Goal: Information Seeking & Learning: Learn about a topic

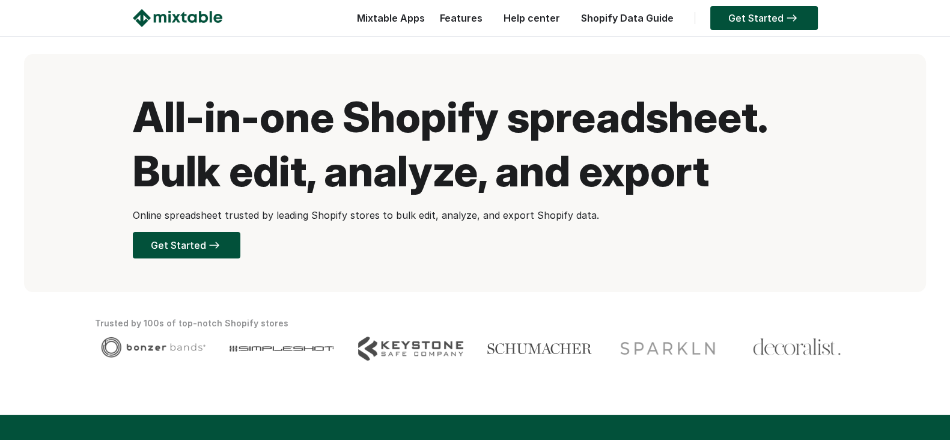
click at [648, 18] on link "Shopify Data Guide" at bounding box center [627, 18] width 105 height 12
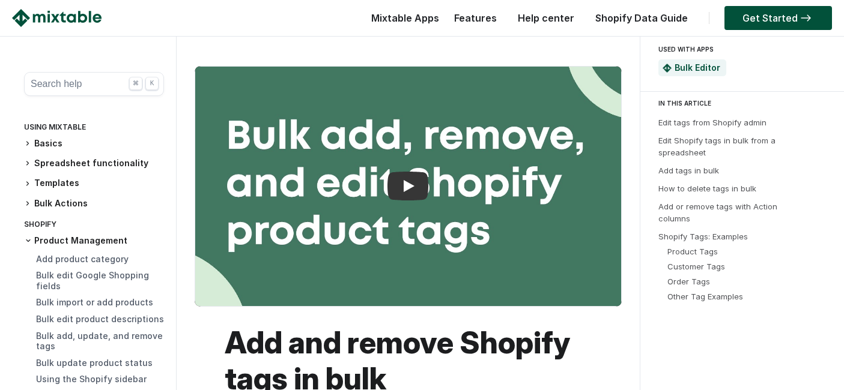
scroll to position [4805, 0]
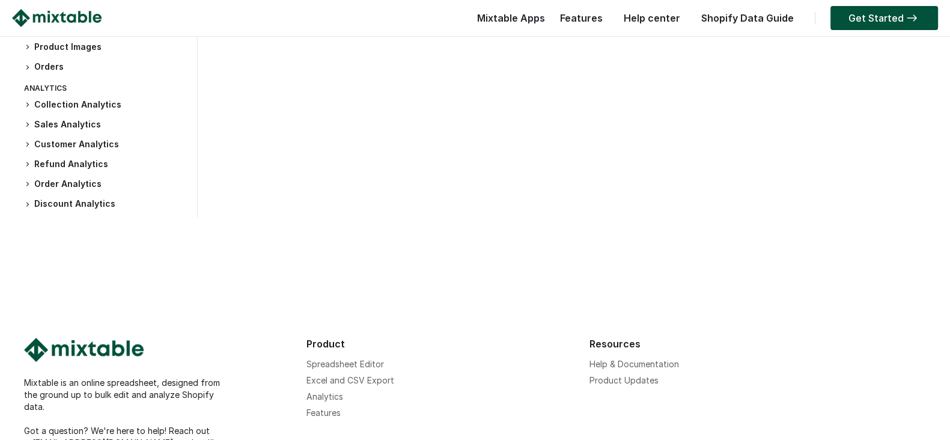
scroll to position [300, 0]
click at [79, 121] on h3 "Sales Analytics" at bounding box center [104, 124] width 161 height 13
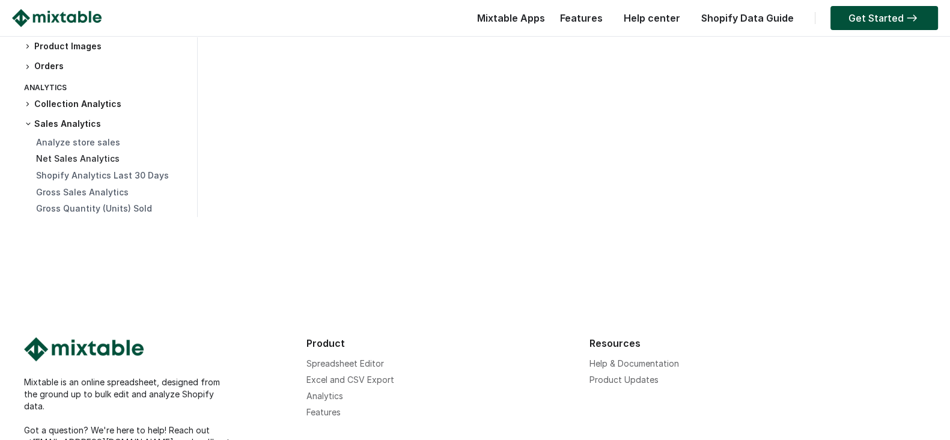
click at [87, 158] on link "Net Sales Analytics" at bounding box center [77, 158] width 83 height 10
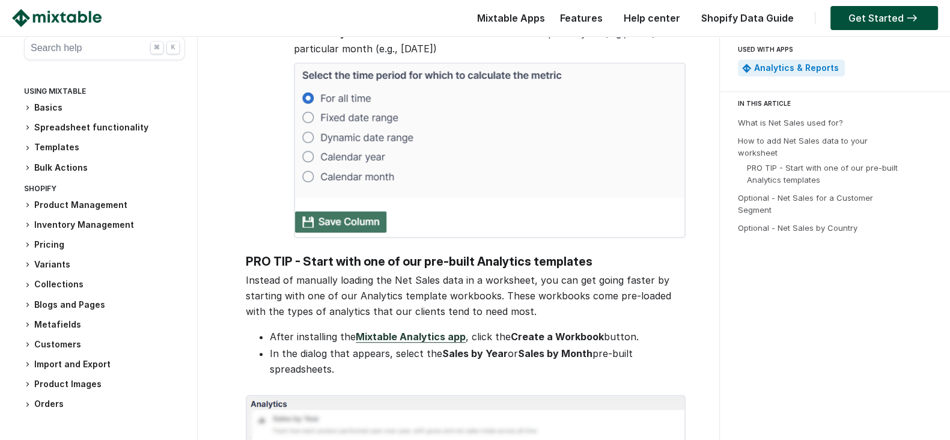
scroll to position [975, 0]
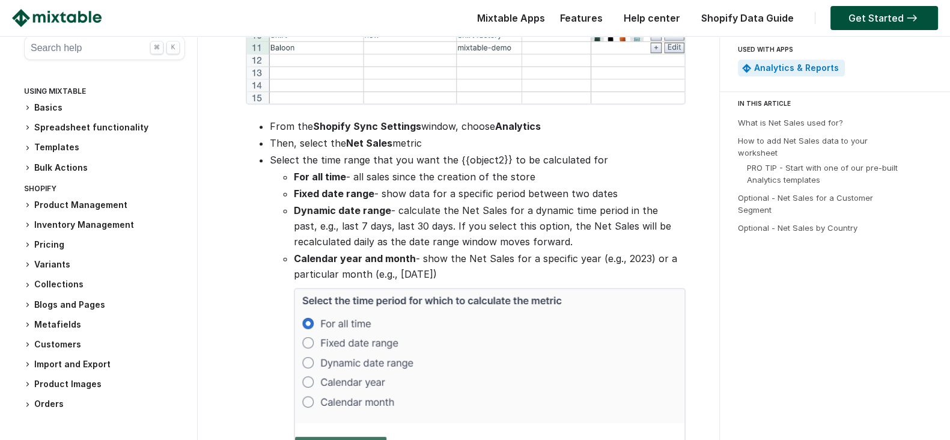
drag, startPoint x: 396, startPoint y: 211, endPoint x: 581, endPoint y: 238, distance: 186.4
click at [581, 238] on li "Dynamic date range - calculate the Net Sales for a dynamic time period in the p…" at bounding box center [488, 225] width 389 height 47
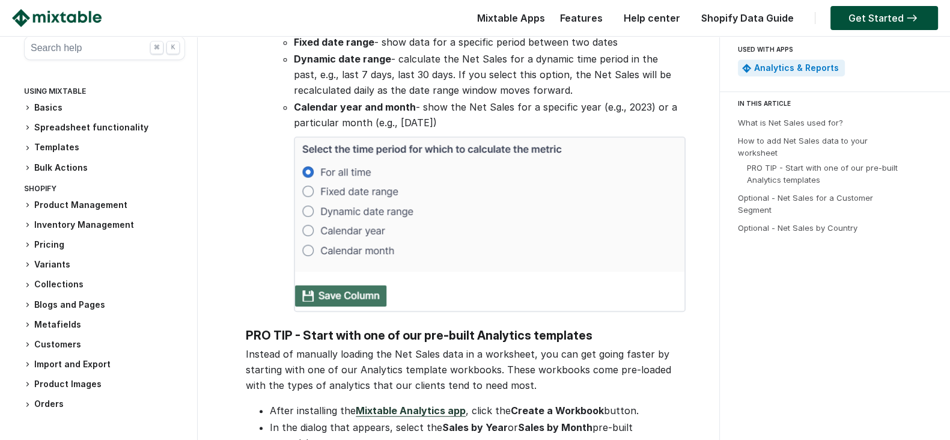
scroll to position [1201, 0]
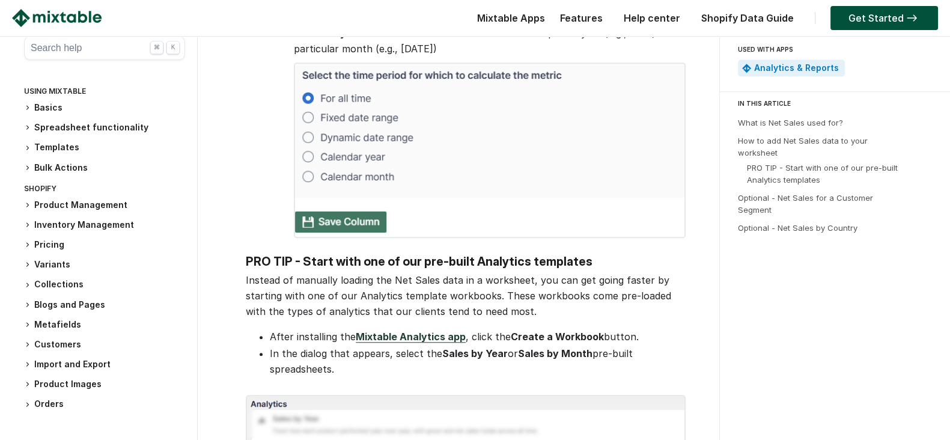
copy li "calculate the Net Sales for a dynamic time period in the past, e.g., last 7 day…"
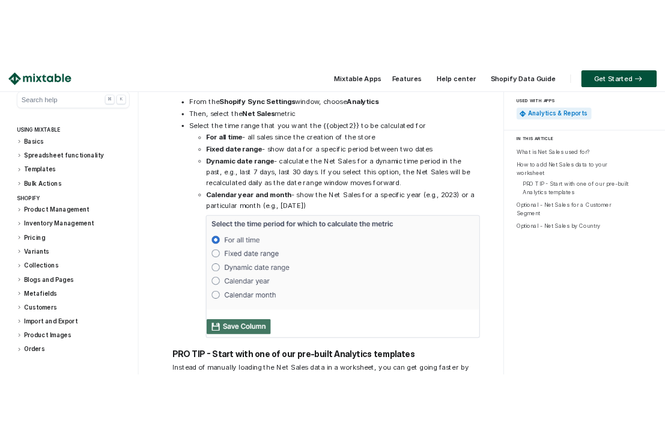
scroll to position [1050, 0]
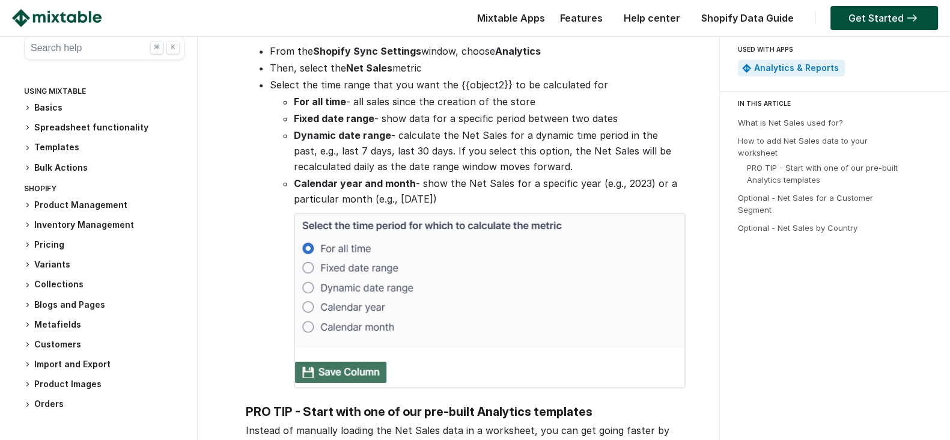
click at [484, 148] on li "Dynamic date range - calculate the Net Sales for a dynamic time period in the p…" at bounding box center [488, 150] width 389 height 47
click at [390, 133] on li "Dynamic date range - calculate the Net Sales for a dynamic time period in the p…" at bounding box center [488, 150] width 389 height 47
drag, startPoint x: 397, startPoint y: 138, endPoint x: 569, endPoint y: 162, distance: 173.4
click at [569, 162] on li "Dynamic date range - calculate the Net Sales for a dynamic time period in the p…" at bounding box center [488, 150] width 389 height 47
copy li "calculate the Net Sales for a dynamic time period in the past, e.g., last 7 day…"
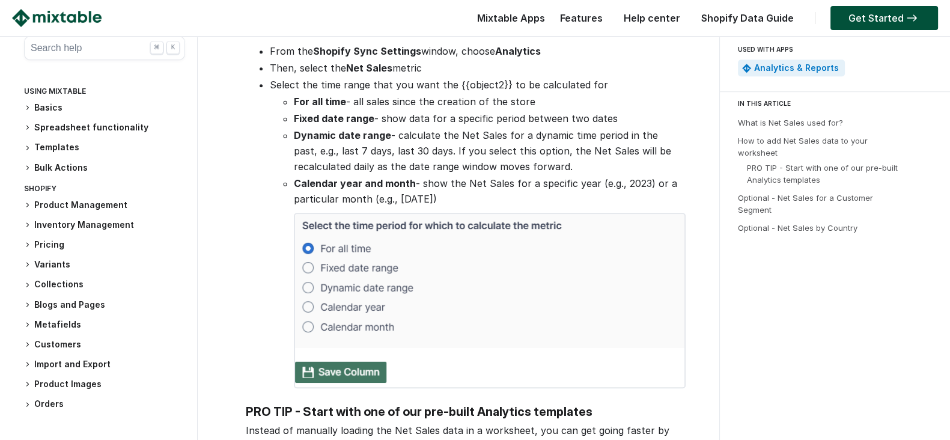
click at [476, 156] on li "Dynamic date range - calculate the Net Sales for a dynamic time period in the p…" at bounding box center [488, 150] width 389 height 47
drag, startPoint x: 294, startPoint y: 135, endPoint x: 578, endPoint y: 162, distance: 284.8
click at [578, 162] on li "Dynamic date range - calculate the Net Sales for a dynamic time period in the p…" at bounding box center [488, 150] width 389 height 47
copy li "Dynamic date range - calculate the Net Sales for a dynamic time period in the p…"
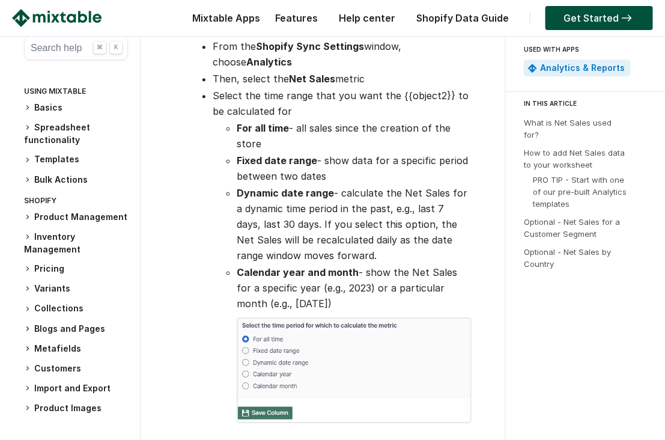
click at [243, 187] on strong "Dynamic date range" at bounding box center [285, 193] width 97 height 12
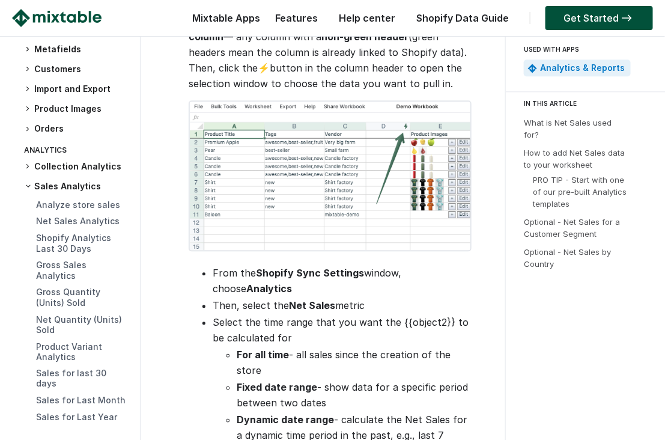
scroll to position [826, 0]
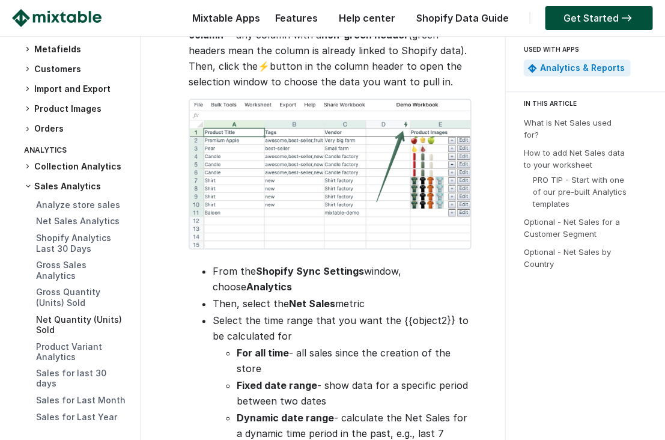
click at [61, 335] on link "Net Quantity (Units) Sold" at bounding box center [79, 324] width 86 height 21
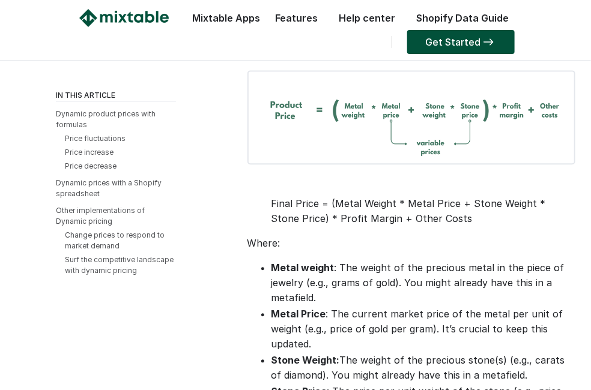
scroll to position [734, 0]
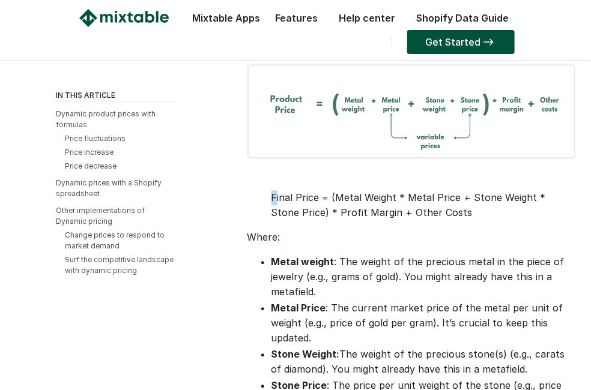
drag, startPoint x: 258, startPoint y: 191, endPoint x: 274, endPoint y: 202, distance: 19.5
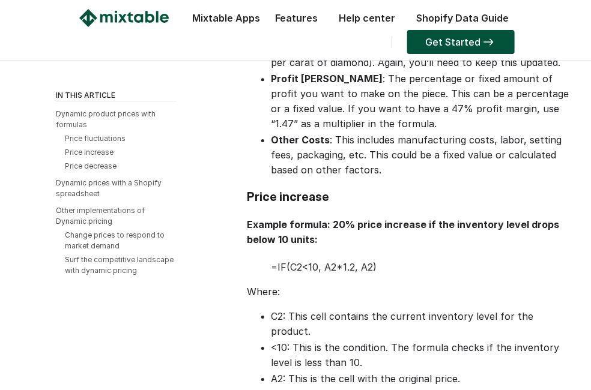
scroll to position [1134, 0]
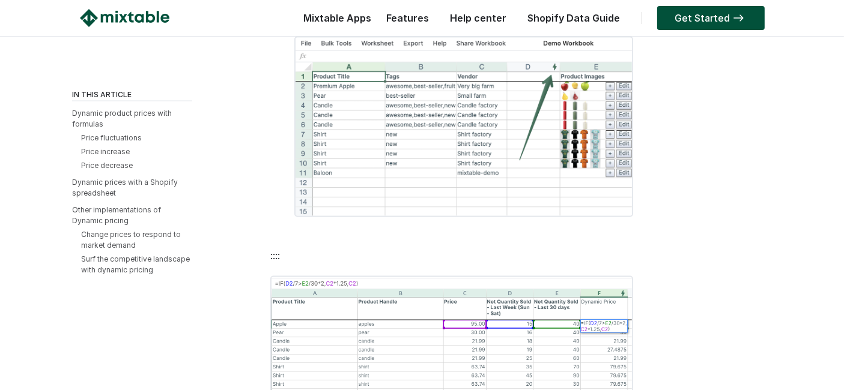
scroll to position [2171, 0]
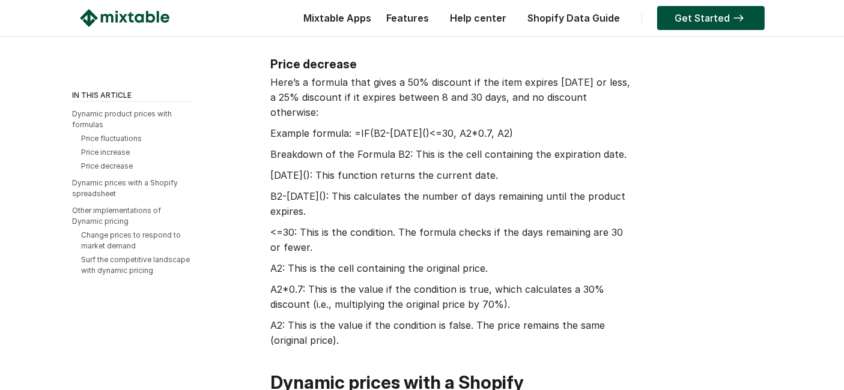
scroll to position [2706, 0]
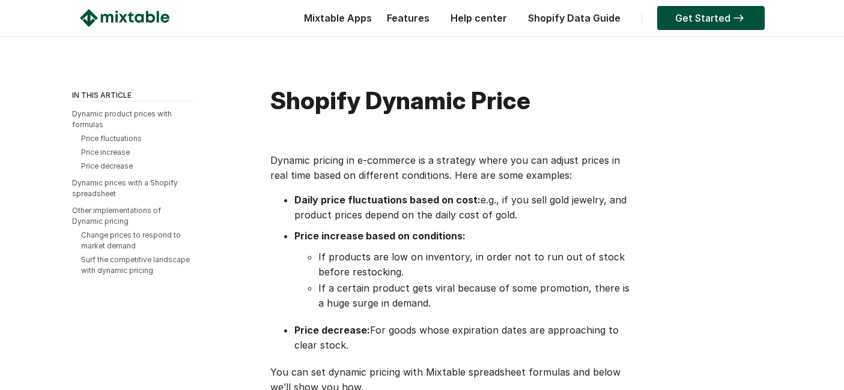
scroll to position [2745, 0]
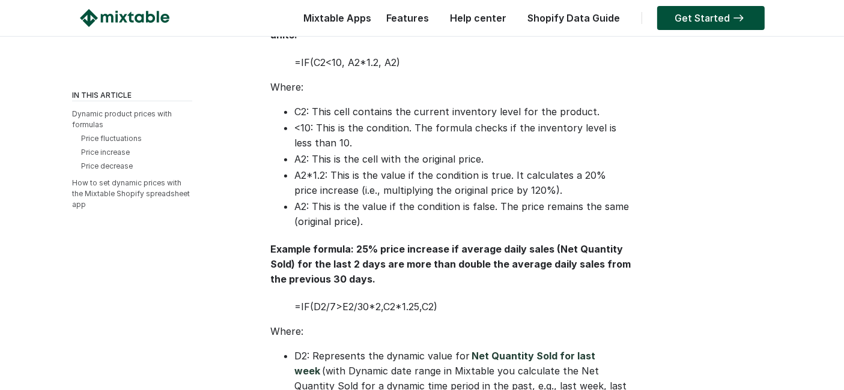
scroll to position [1127, 0]
